Goal: Information Seeking & Learning: Understand process/instructions

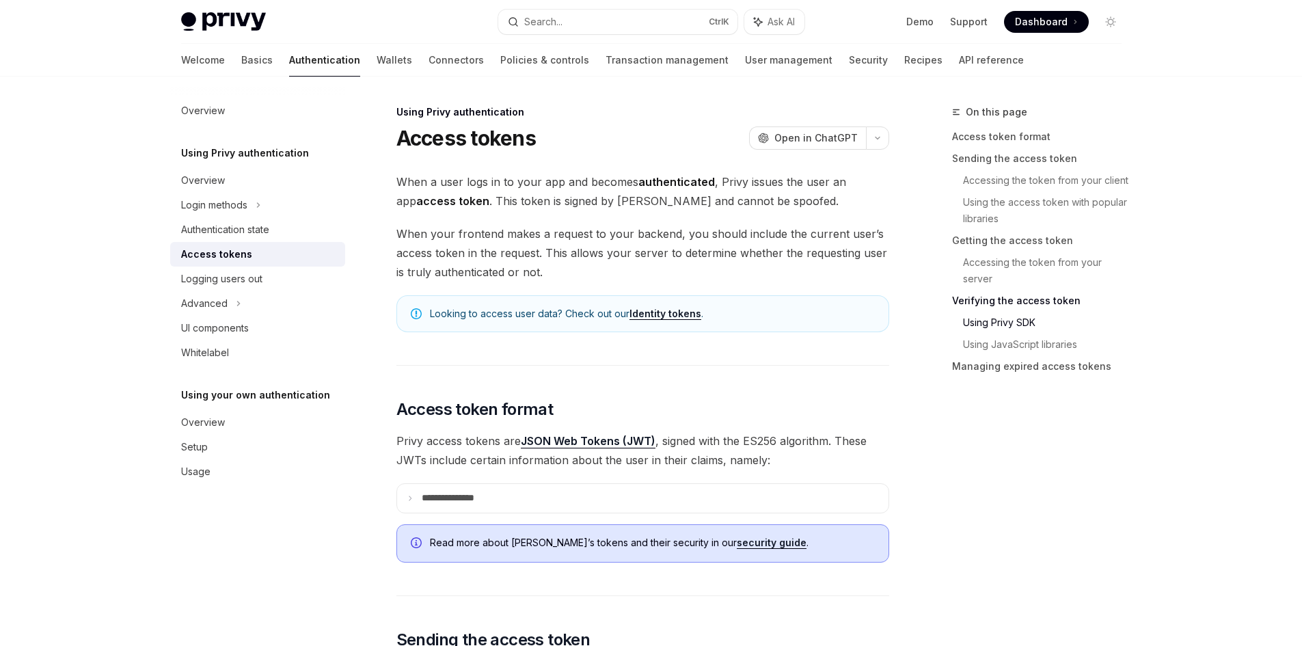
scroll to position [2530, 0]
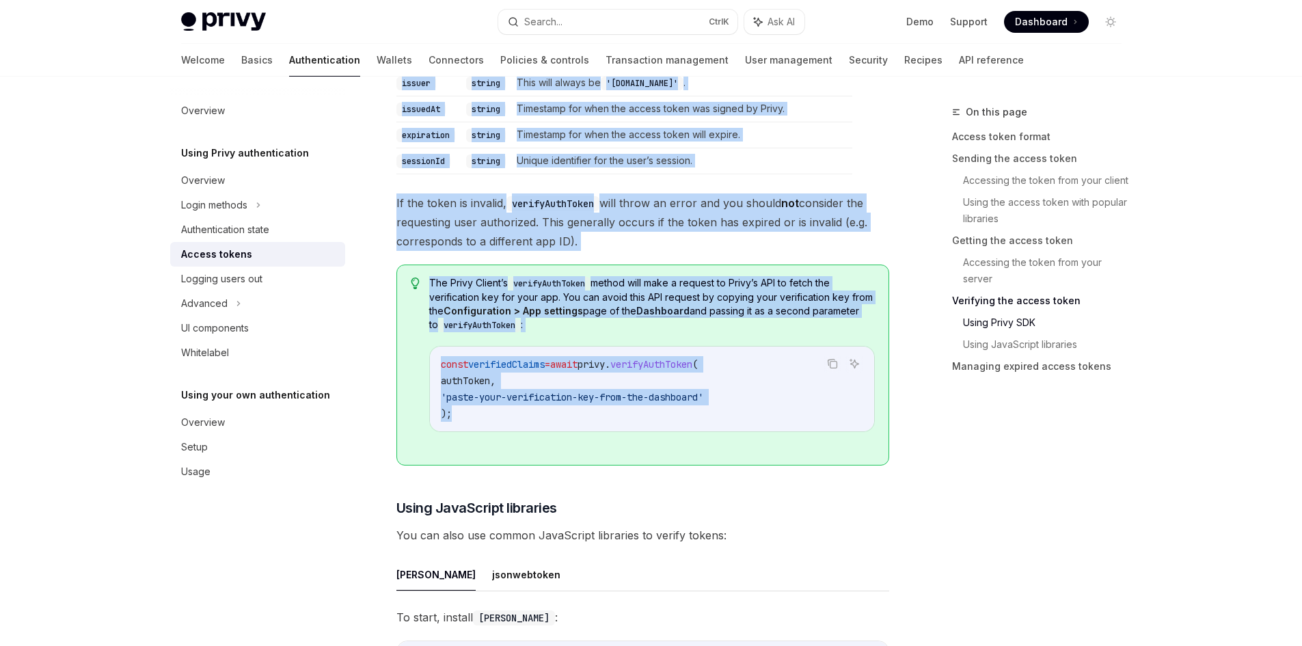
click at [696, 314] on span "The Privy Client’s verifyAuthToken method will make a request to [PERSON_NAME]’…" at bounding box center [651, 304] width 445 height 56
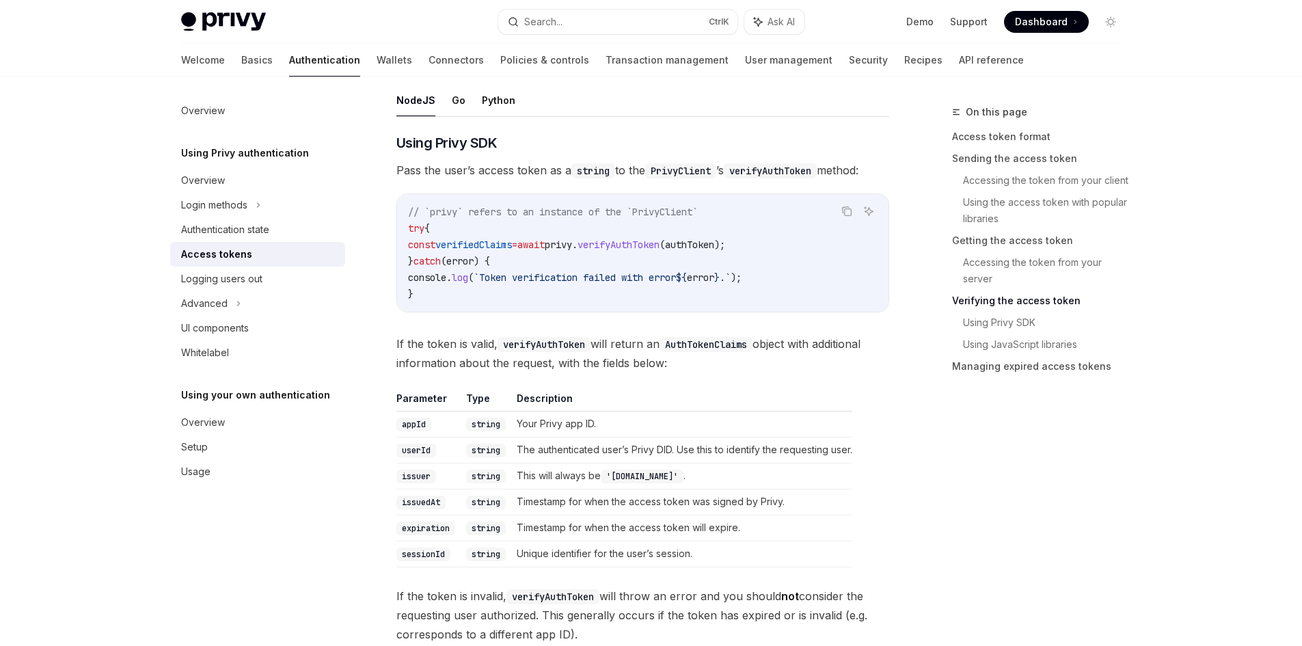
scroll to position [2119, 0]
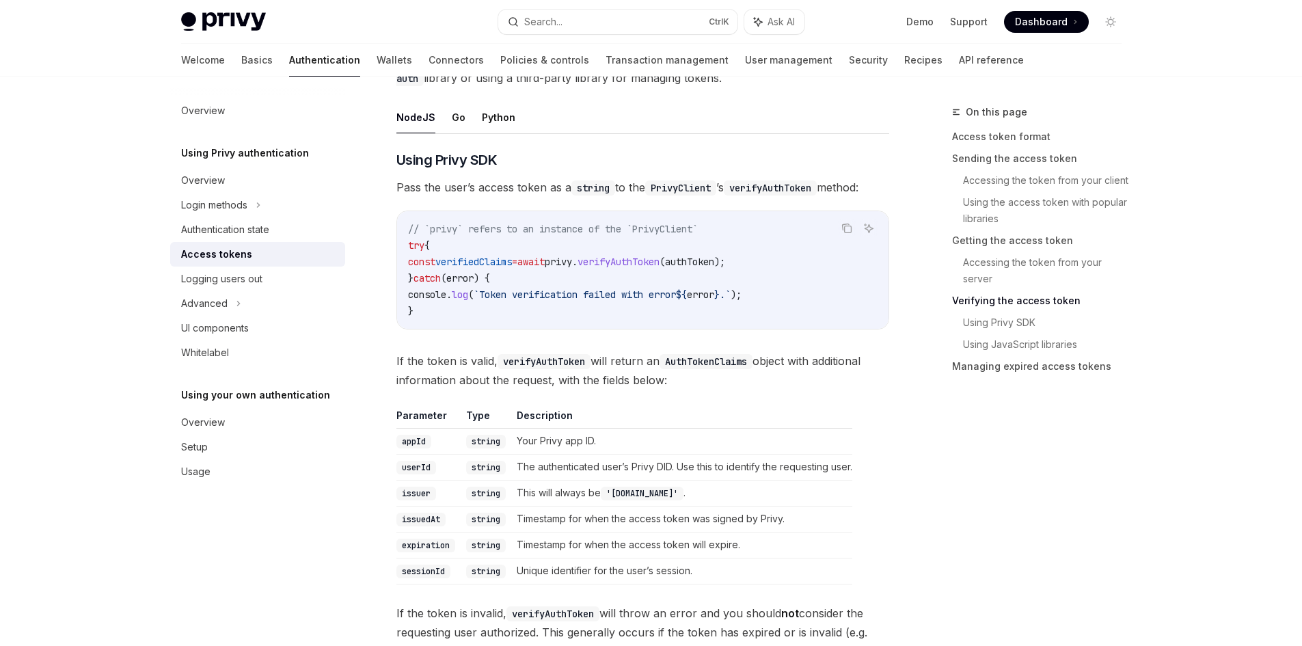
click at [658, 230] on span "// `privy` refers to an instance of the `PrivyClient`" at bounding box center [553, 229] width 290 height 12
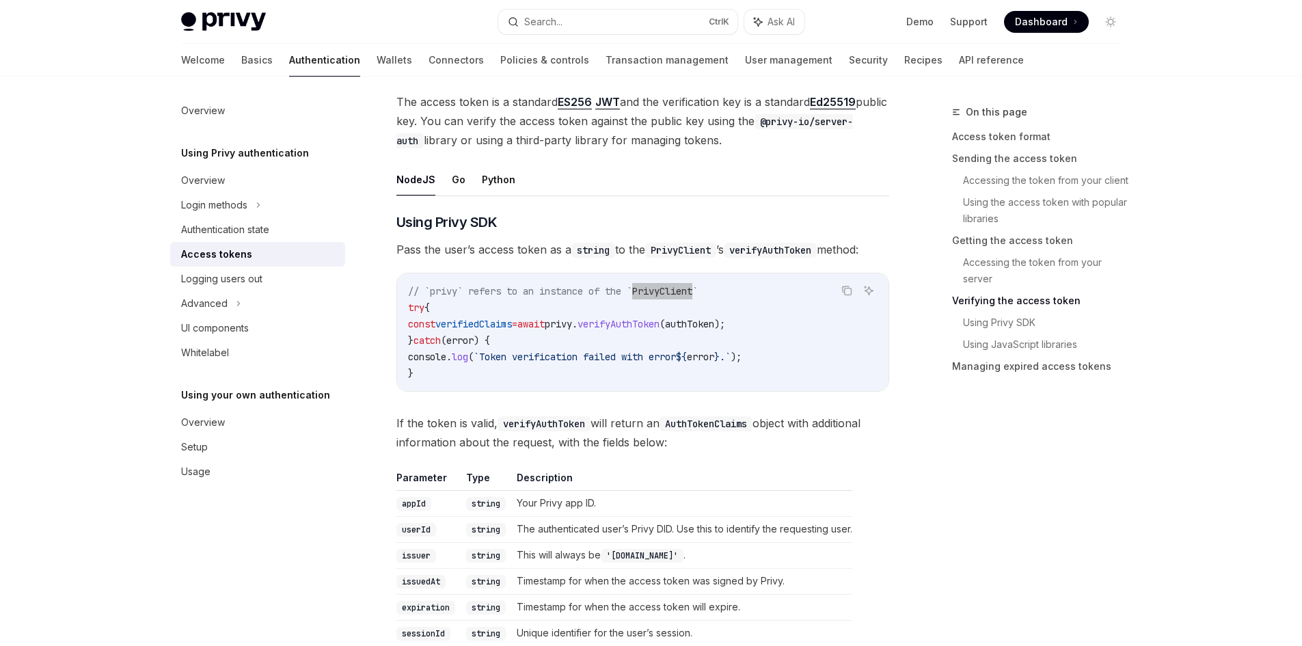
scroll to position [1983, 0]
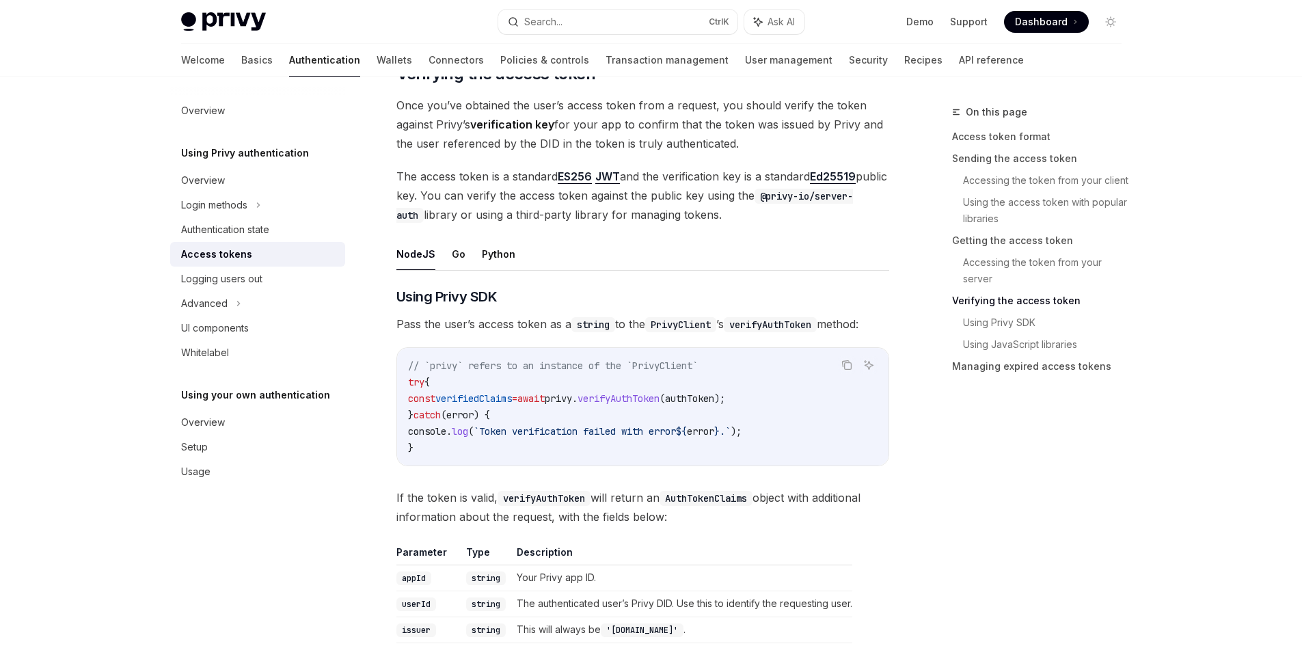
click at [714, 396] on span "authToken" at bounding box center [689, 398] width 49 height 12
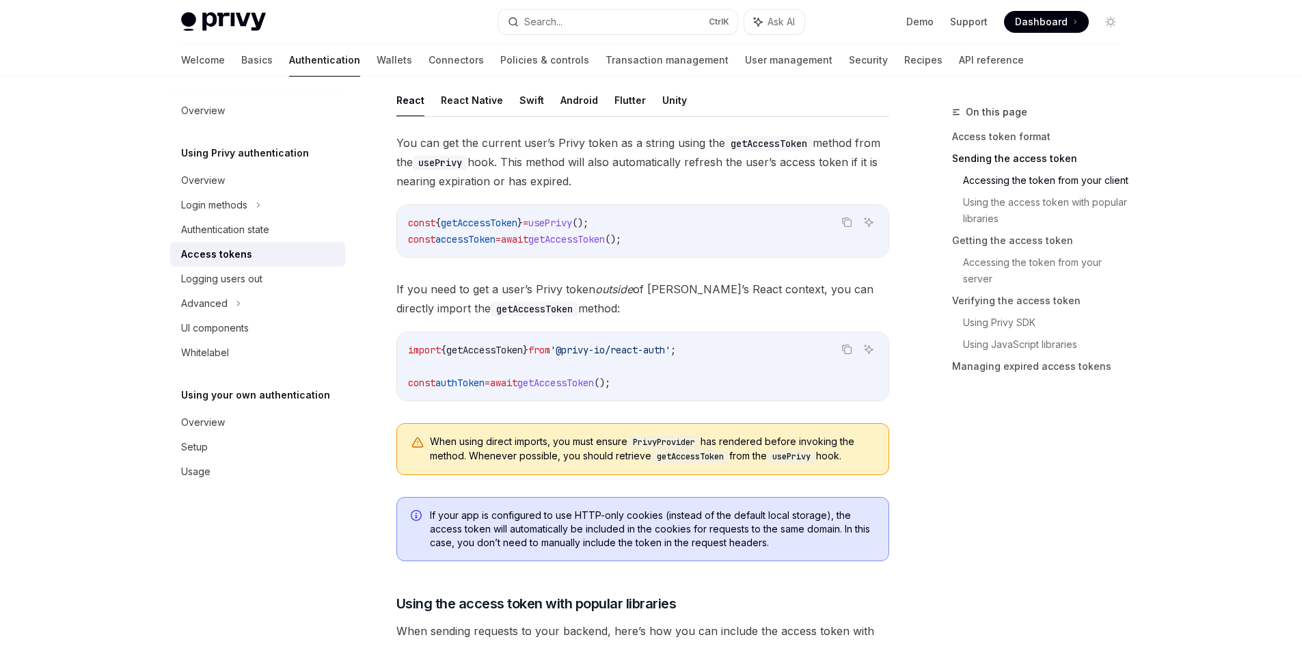
scroll to position [479, 0]
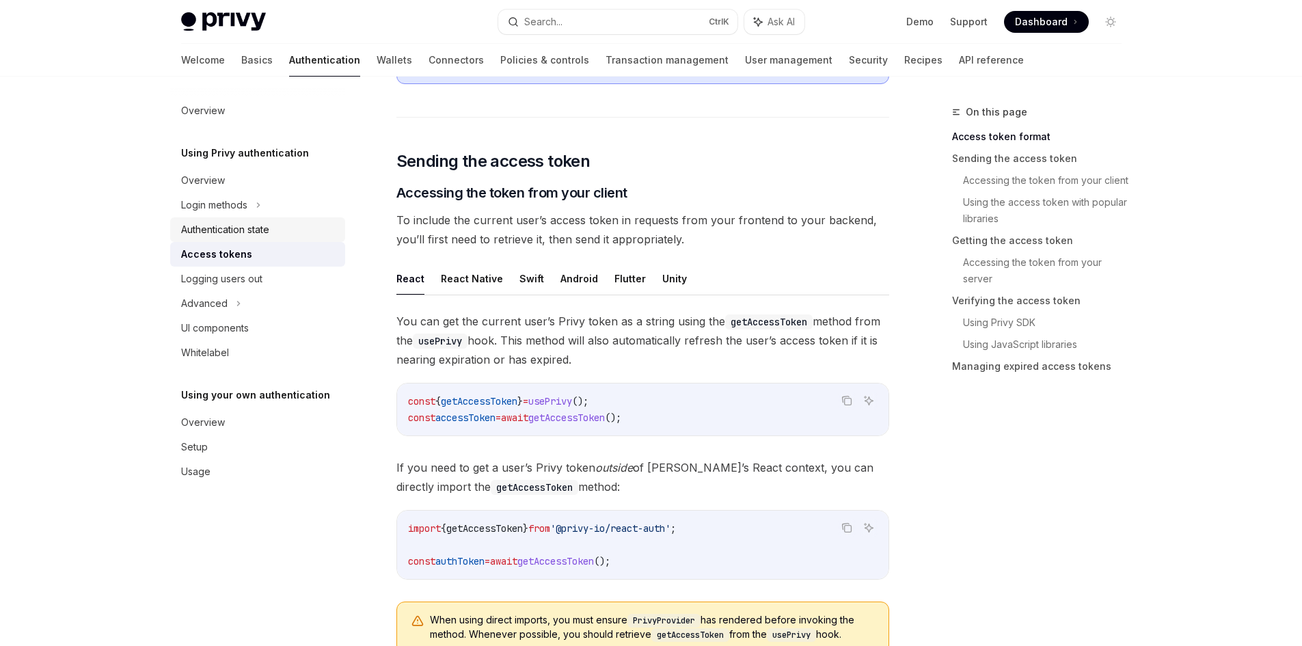
click at [253, 236] on div "Authentication state" at bounding box center [225, 230] width 88 height 16
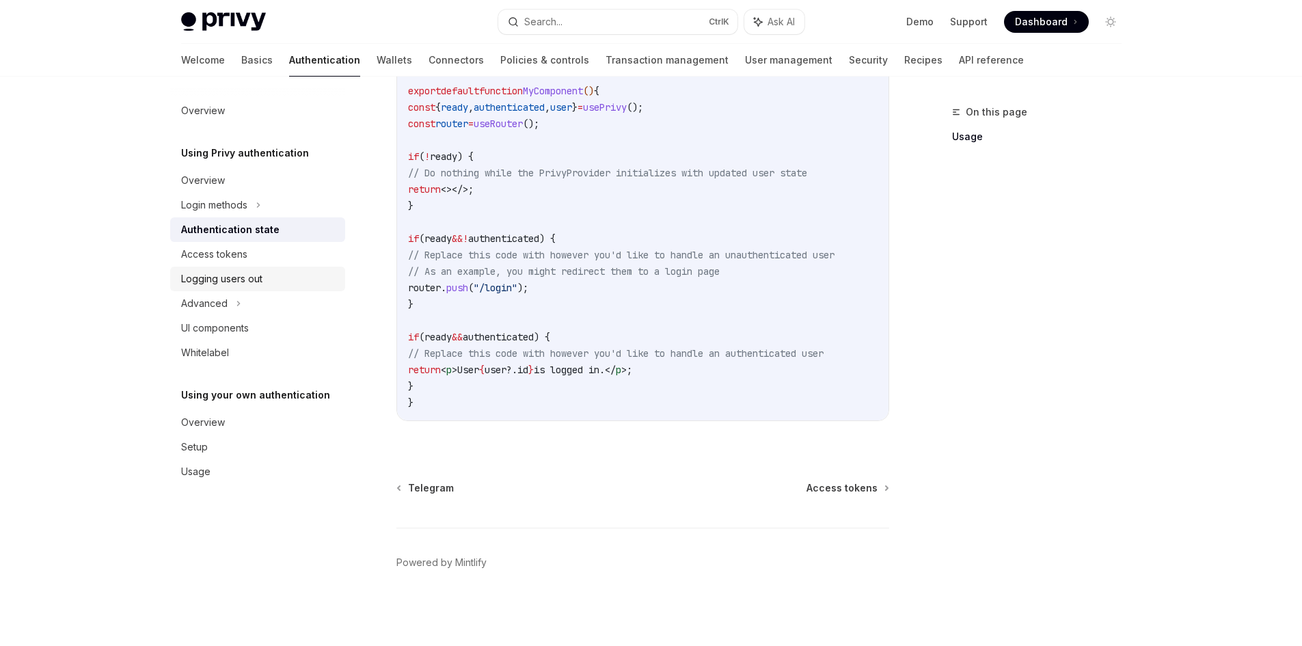
scroll to position [519, 0]
click at [271, 254] on div "Access tokens" at bounding box center [259, 254] width 156 height 16
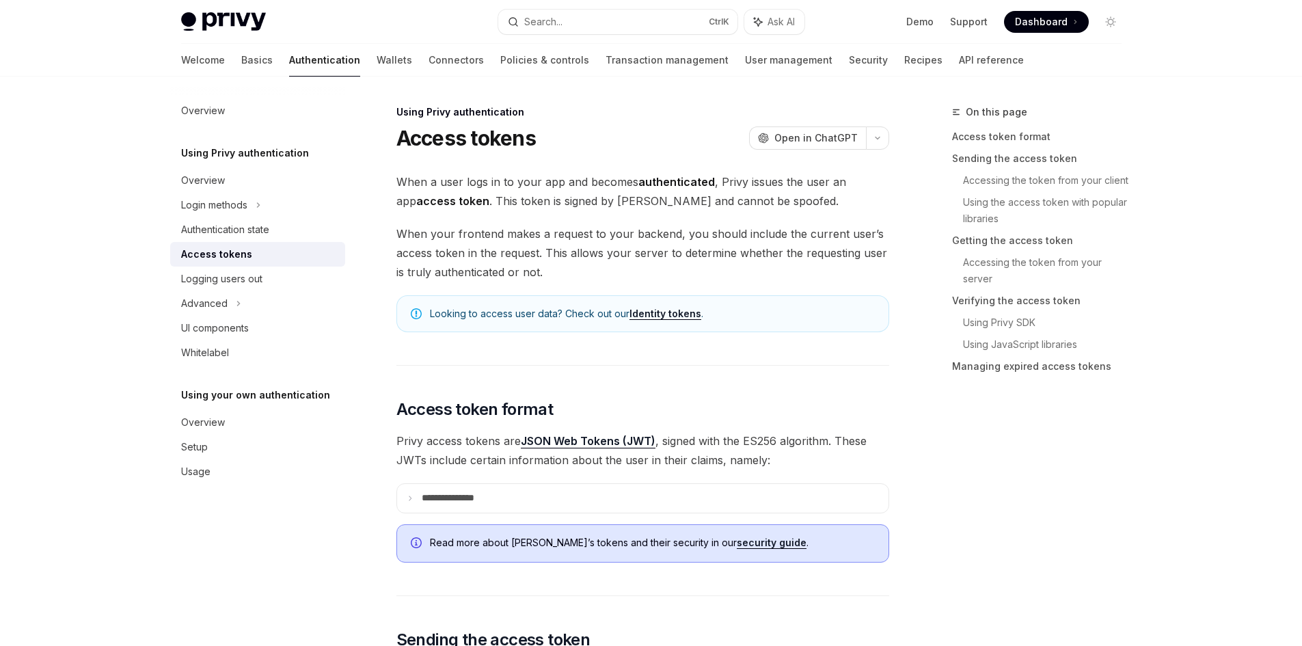
type textarea "*"
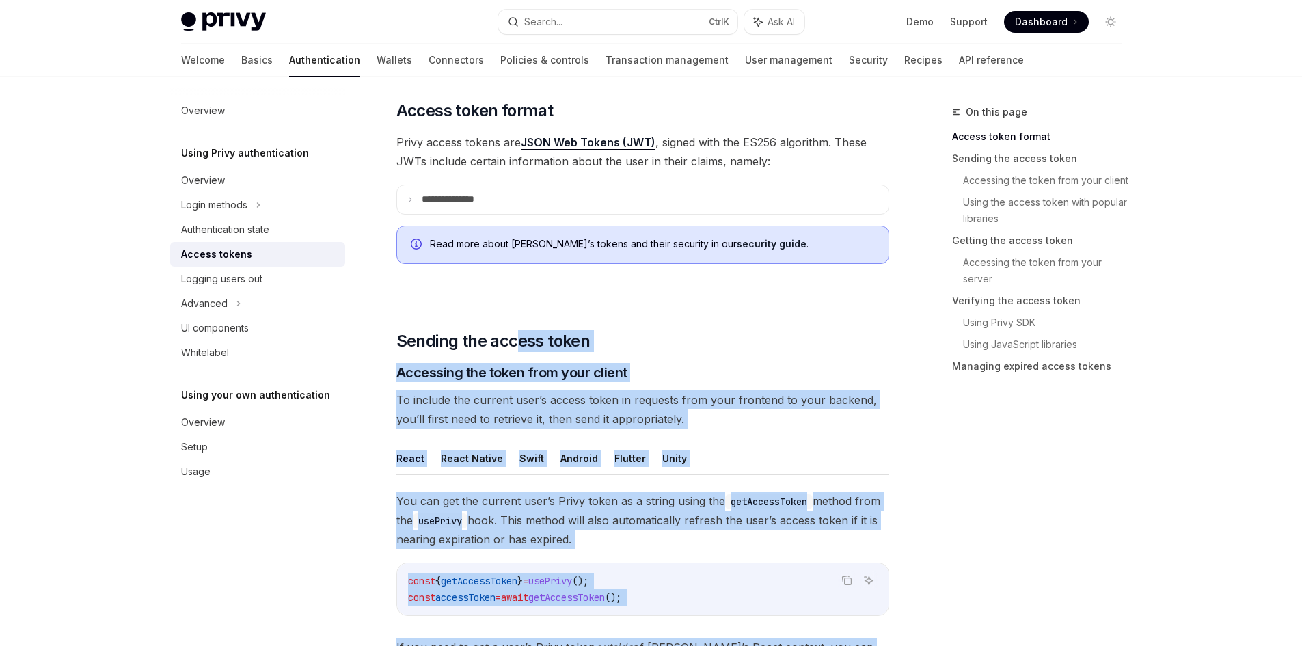
scroll to position [273, 0]
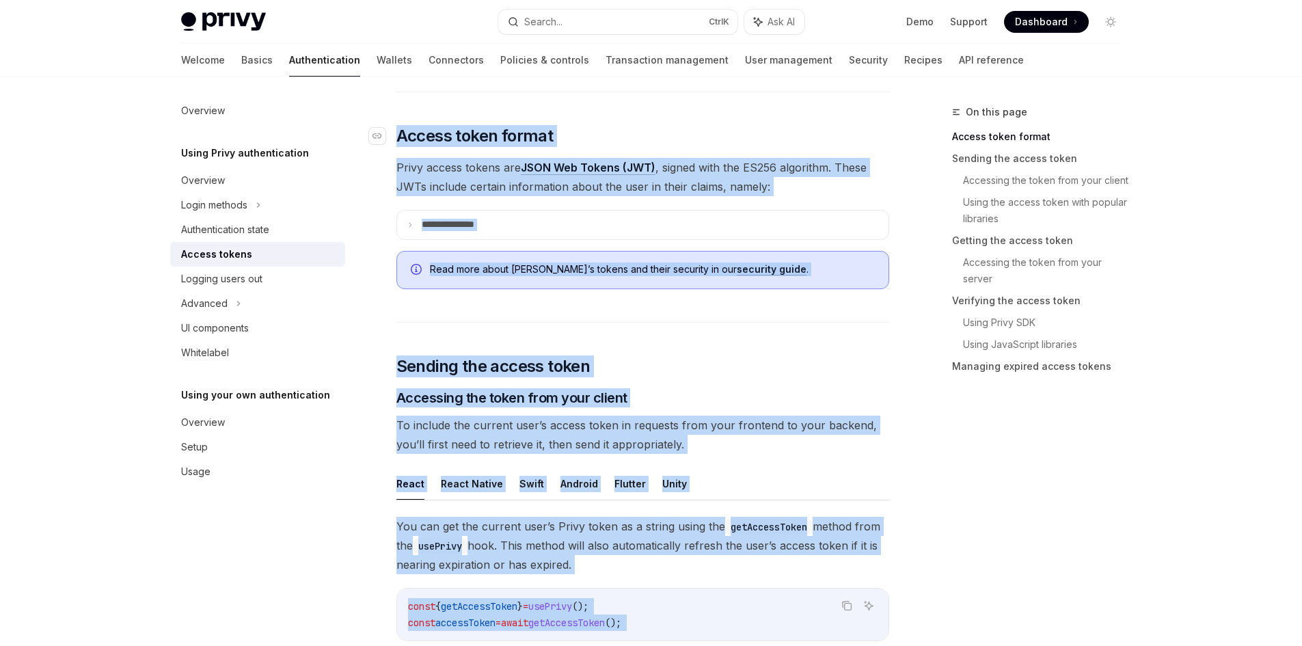
drag, startPoint x: 476, startPoint y: 506, endPoint x: 397, endPoint y: 131, distance: 382.8
copy div "**********"
